Goal: Transaction & Acquisition: Purchase product/service

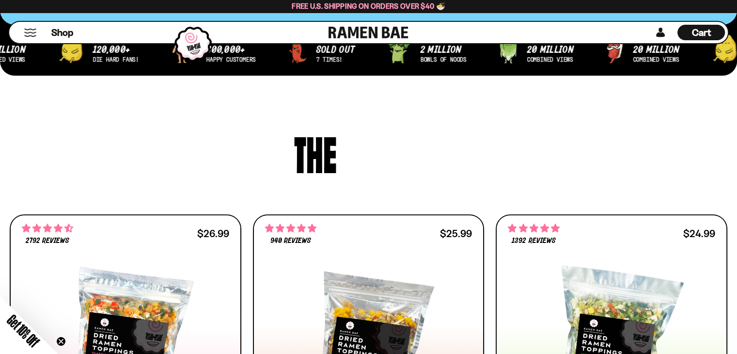
scroll to position [380, 0]
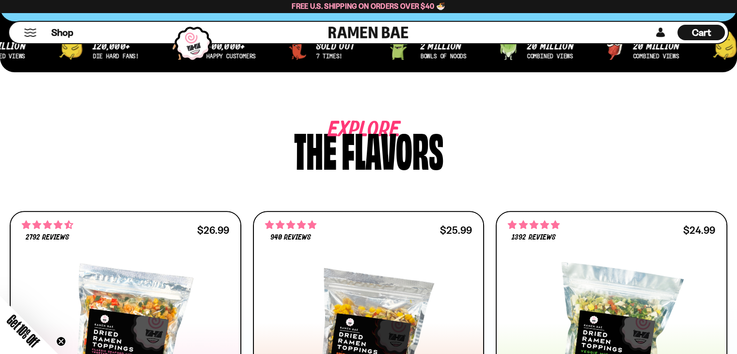
click at [713, 26] on div "Cart D0381C2F-513E-4F90-8A41-6F0A75DCBAAA" at bounding box center [702, 33] width 48 height 16
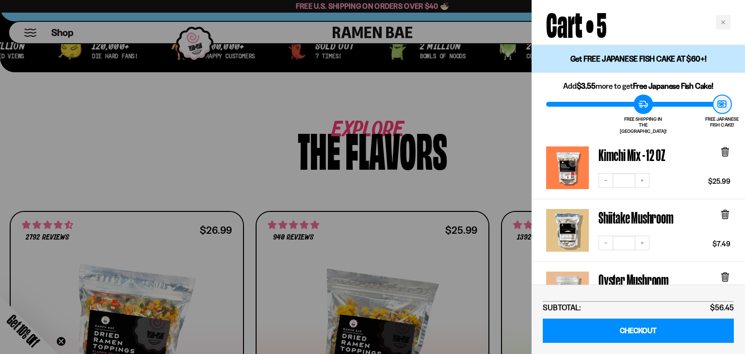
click at [396, 67] on div at bounding box center [372, 177] width 745 height 354
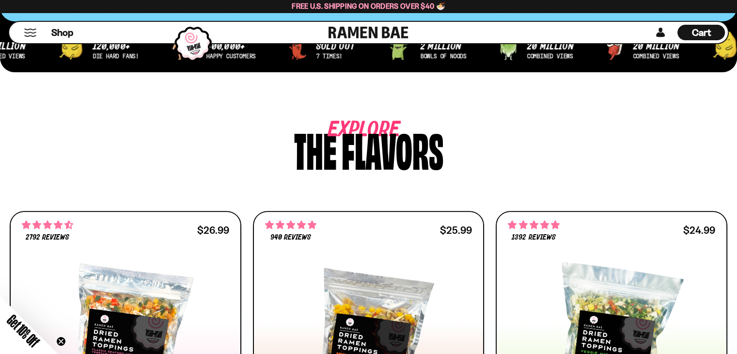
click at [29, 32] on button "Mobile Menu Trigger" at bounding box center [30, 33] width 13 height 8
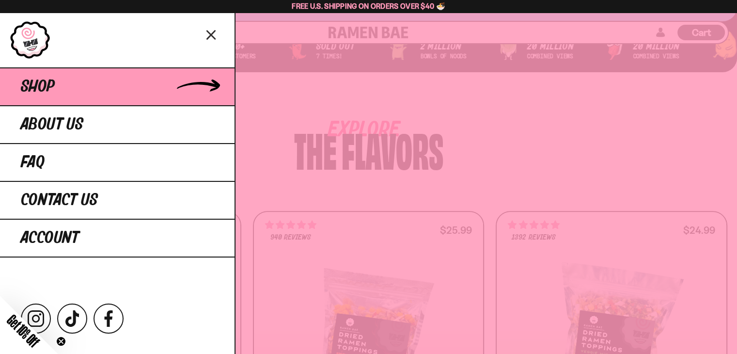
click at [104, 74] on link "Shop" at bounding box center [117, 86] width 235 height 38
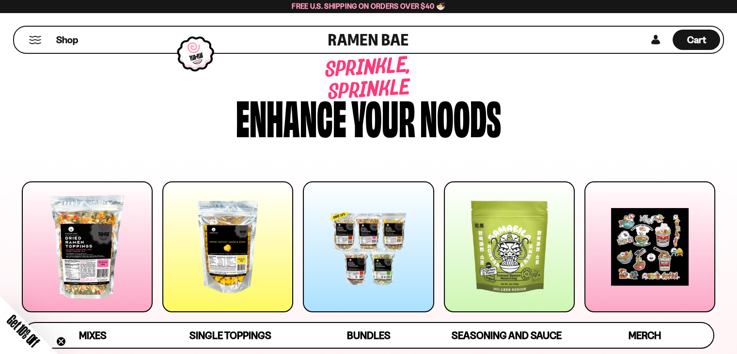
scroll to position [51, 0]
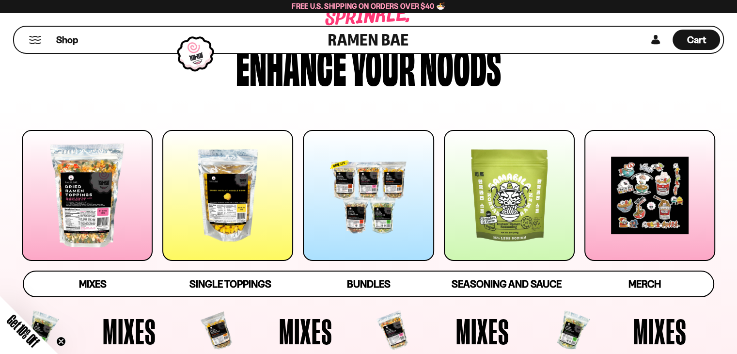
click at [264, 173] on div at bounding box center [227, 195] width 131 height 131
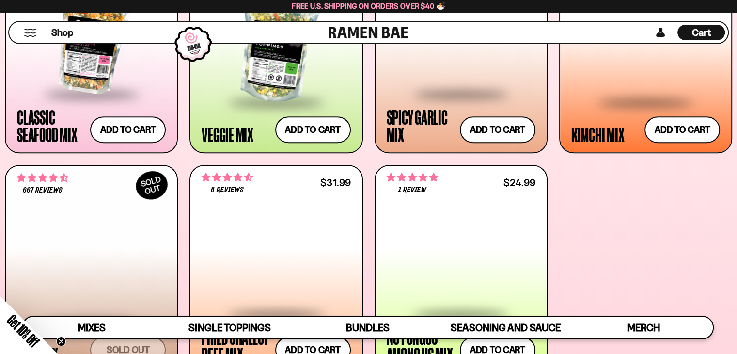
scroll to position [475, 0]
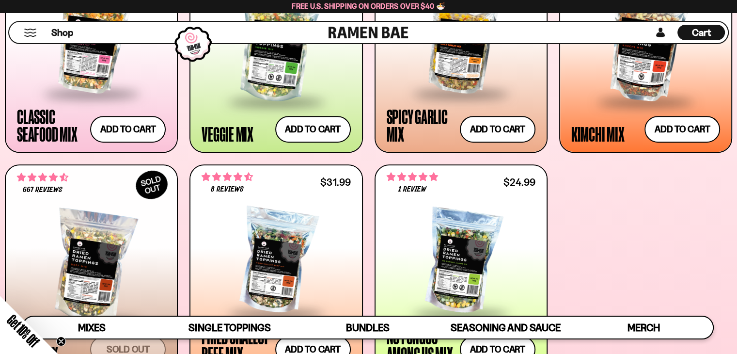
click at [692, 39] on div "Cart D0381C2F-513E-4F90-8A41-6F0A75DCBAAA" at bounding box center [701, 32] width 19 height 13
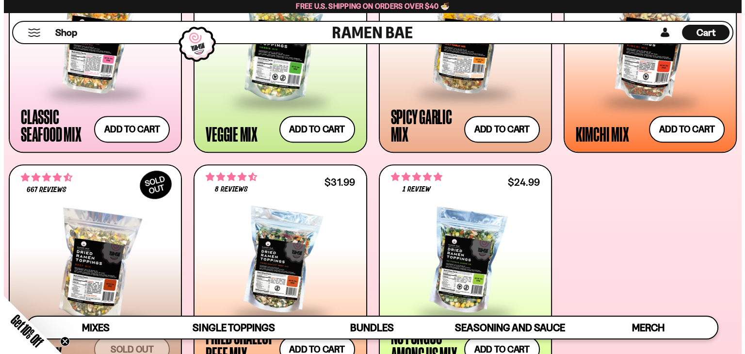
scroll to position [476, 0]
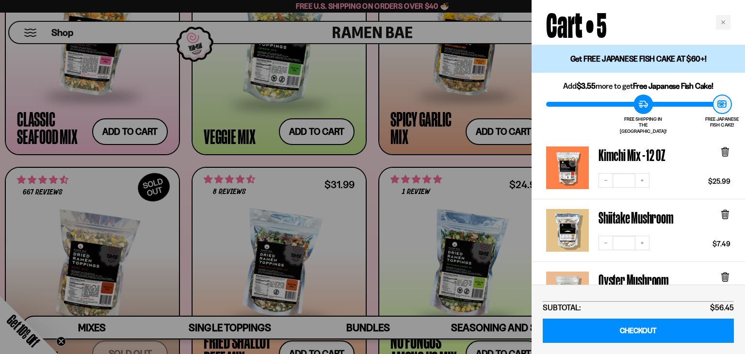
click at [724, 151] on div at bounding box center [724, 157] width 11 height 22
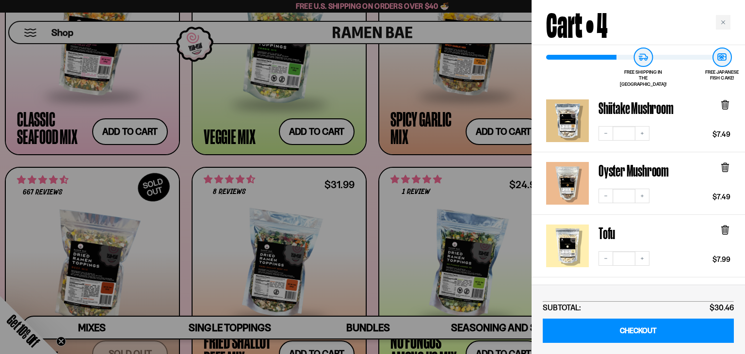
scroll to position [47, 0]
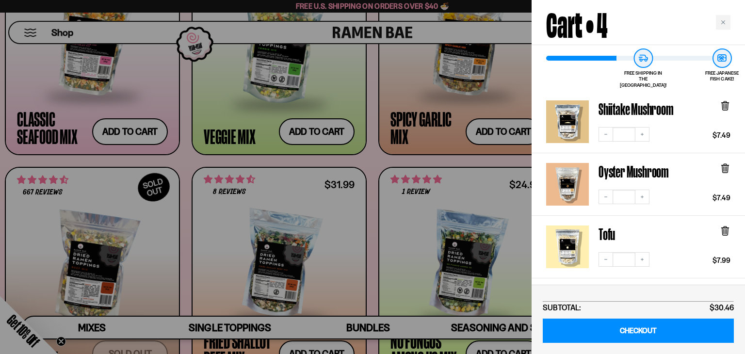
click at [465, 208] on div at bounding box center [372, 177] width 745 height 354
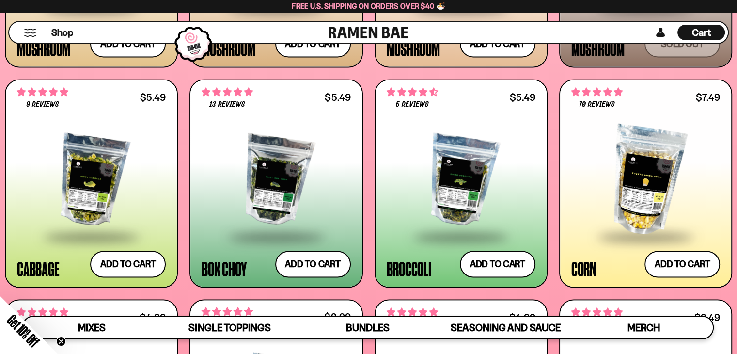
scroll to position [1495, 0]
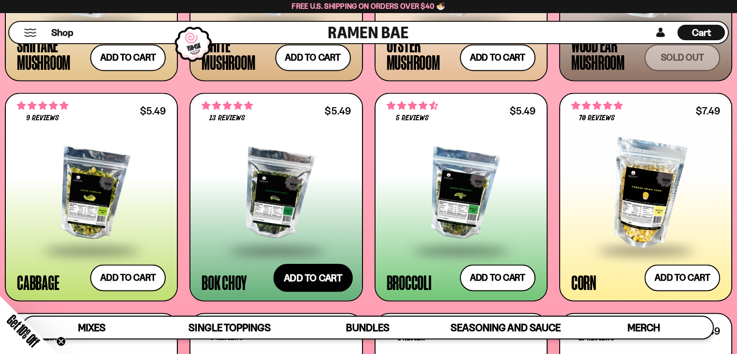
click at [324, 266] on button "Add to cart Add — Regular price $5.49 Regular price Sale price $5.49 Unit price…" at bounding box center [313, 278] width 80 height 28
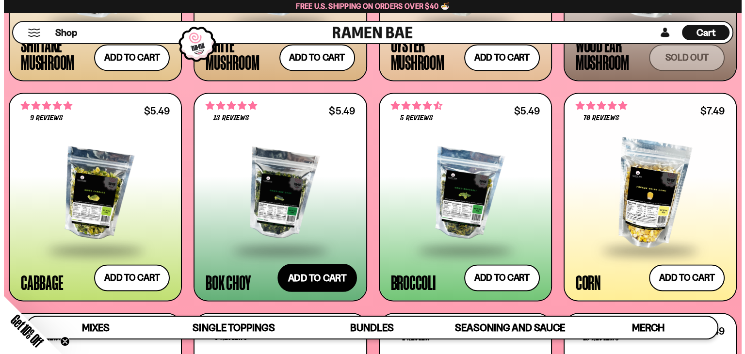
scroll to position [1506, 0]
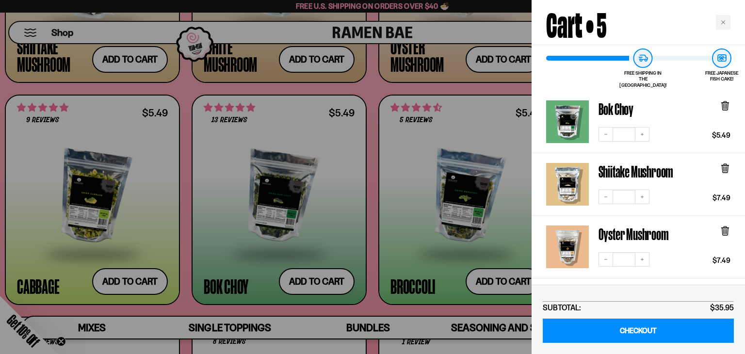
click at [491, 257] on div at bounding box center [372, 177] width 745 height 354
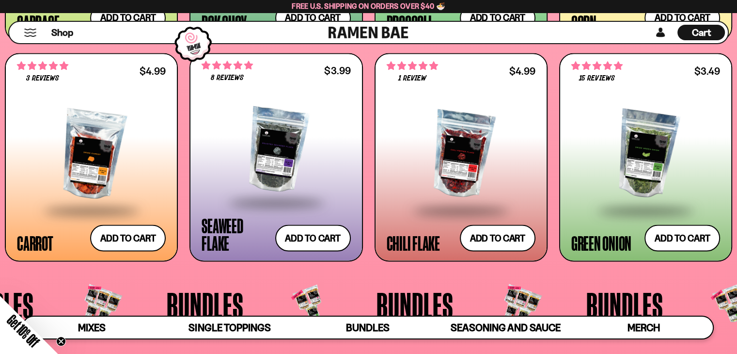
scroll to position [1756, 0]
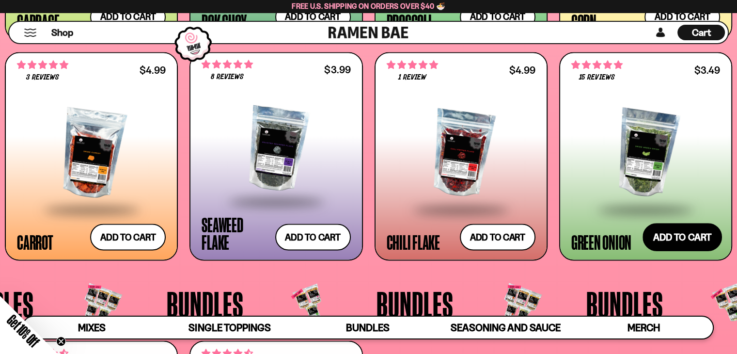
click at [672, 240] on button "Add to cart Add — Regular price $3.49 Regular price Sale price $3.49 Unit price…" at bounding box center [683, 237] width 80 height 28
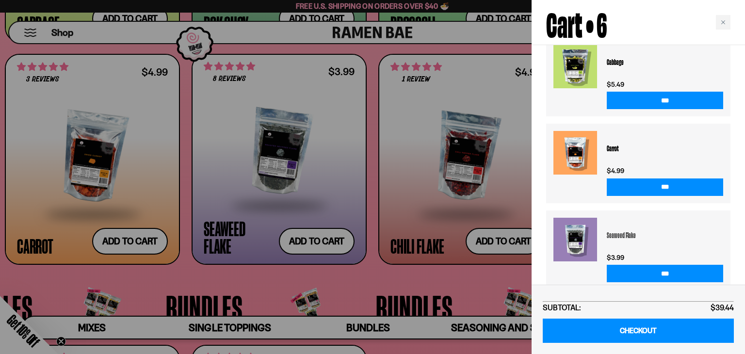
scroll to position [536, 0]
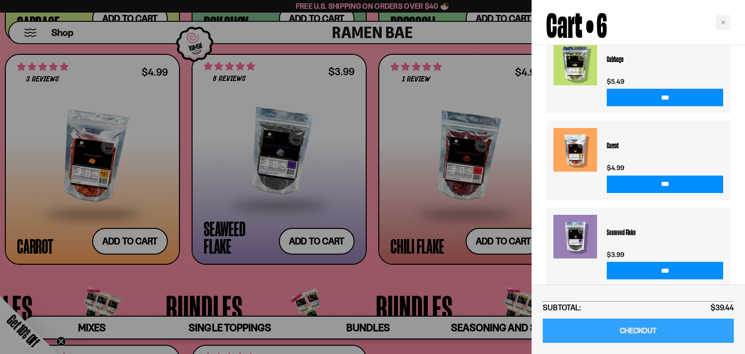
click at [654, 334] on link "CHECKOUT" at bounding box center [638, 331] width 191 height 25
